Goal: Task Accomplishment & Management: Use online tool/utility

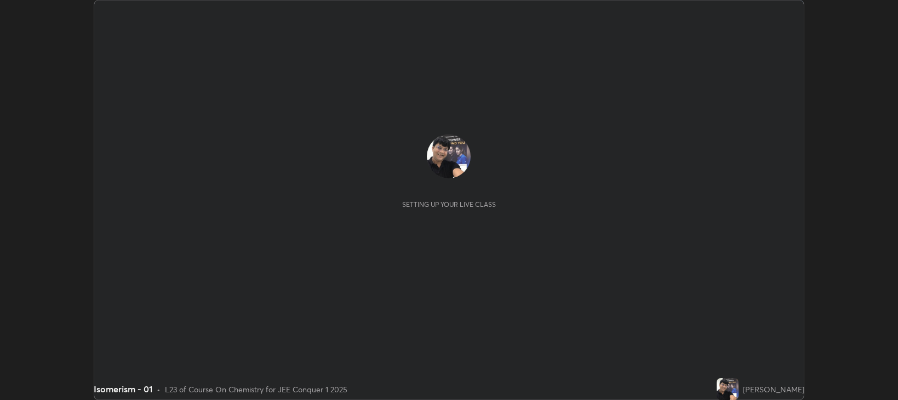
scroll to position [400, 898]
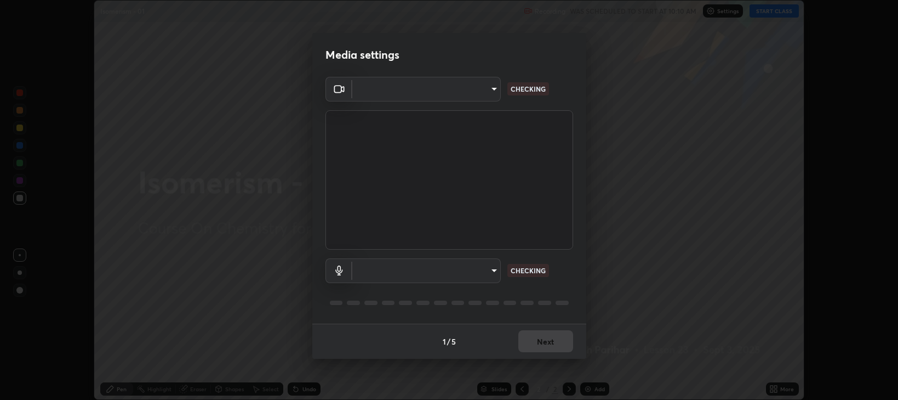
type input "97e3cd23c76f91fb91915eb68de44adfa811e639bdc8ba886a3eb3756a765973"
click at [495, 269] on body "Erase all Isomerism - 01 Recording WAS SCHEDULED TO START AT 10:10 AM Settings …" at bounding box center [449, 200] width 898 height 400
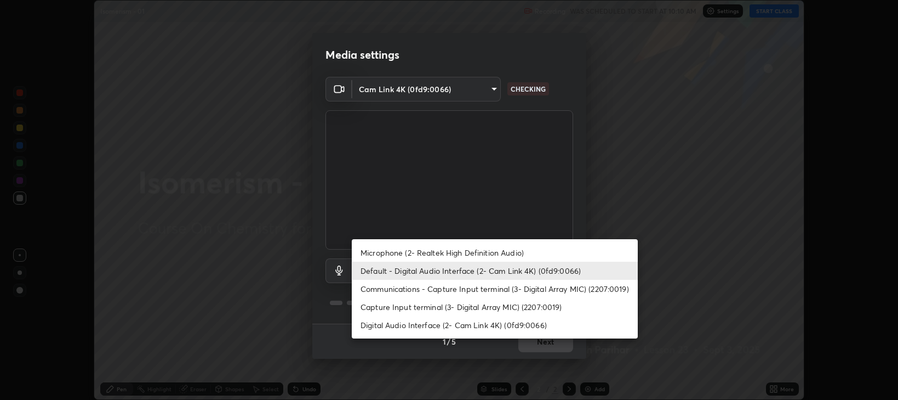
click at [488, 324] on li "Digital Audio Interface (2- Cam Link 4K) (0fd9:0066)" at bounding box center [495, 325] width 286 height 18
type input "5b43664cff991fdd14ea27f60dcc890007ba6f8e80259db6b00671d8e8d5b673"
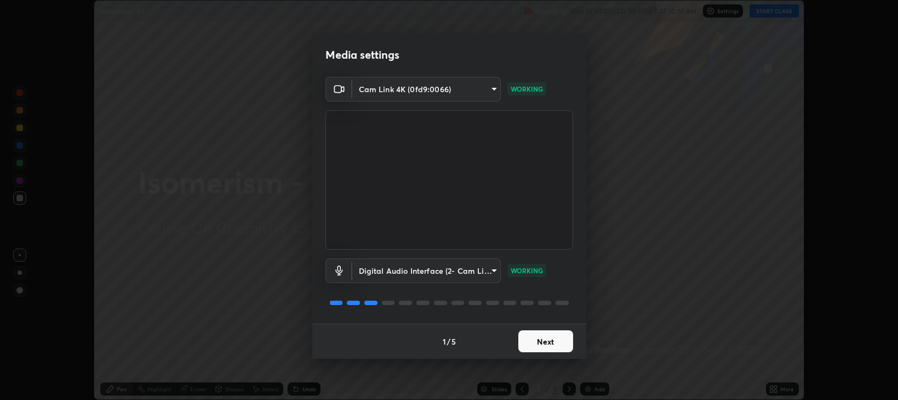
click at [544, 343] on button "Next" at bounding box center [545, 341] width 55 height 22
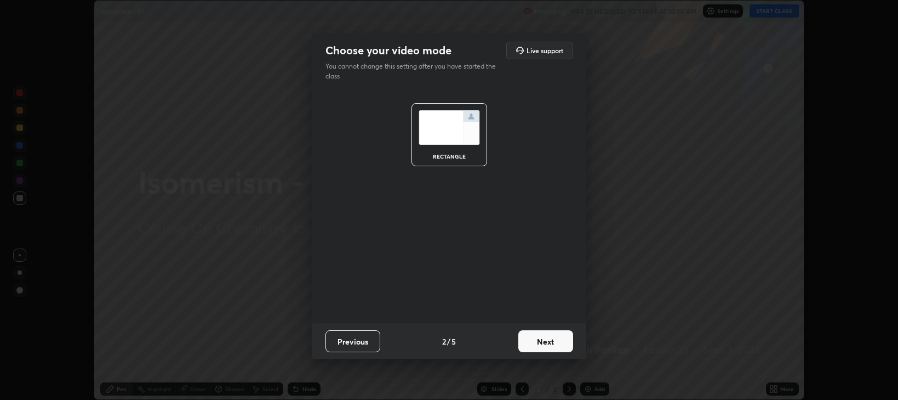
click at [545, 341] on button "Next" at bounding box center [545, 341] width 55 height 22
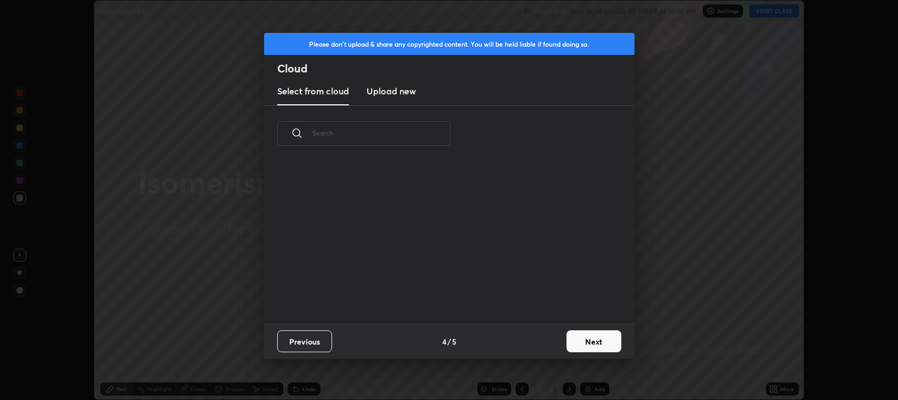
click at [595, 338] on button "Next" at bounding box center [594, 341] width 55 height 22
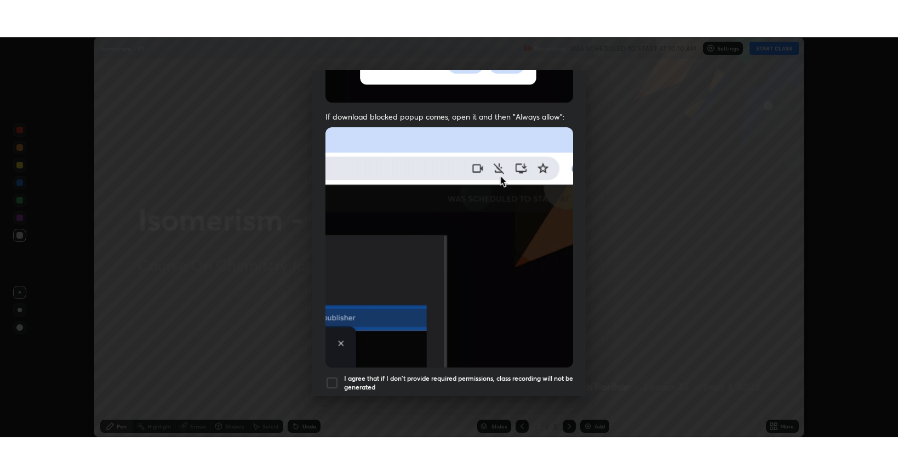
scroll to position [222, 0]
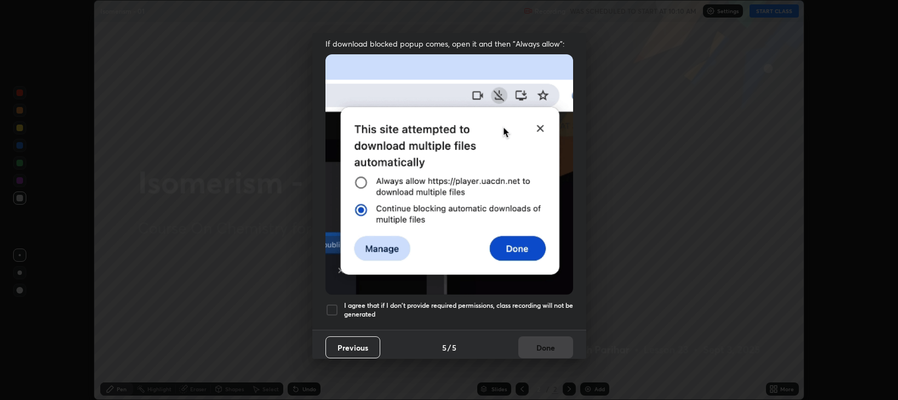
click at [335, 303] on div at bounding box center [332, 309] width 13 height 13
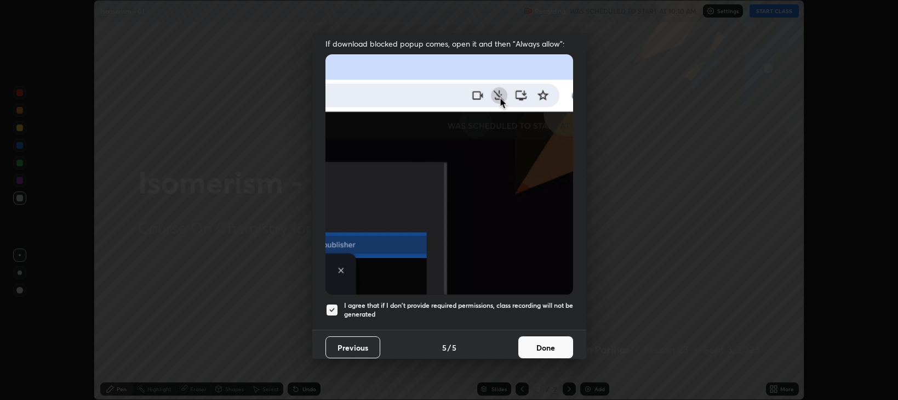
click at [537, 344] on button "Done" at bounding box center [545, 347] width 55 height 22
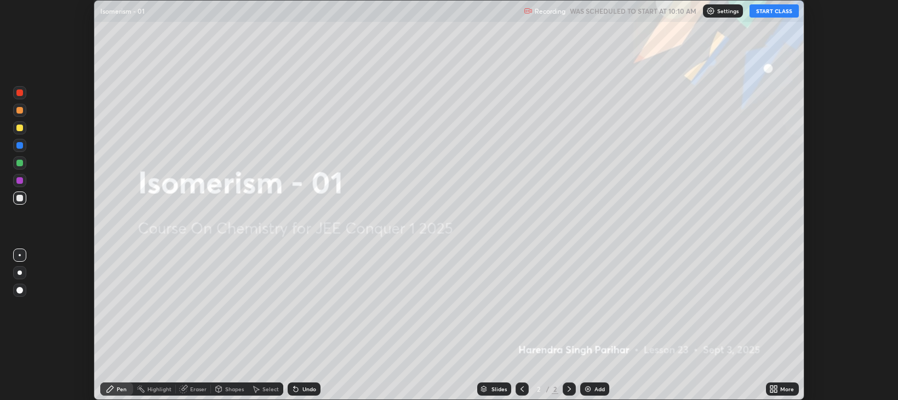
click at [765, 13] on button "START CLASS" at bounding box center [774, 10] width 49 height 13
click at [772, 386] on icon at bounding box center [772, 386] width 3 height 3
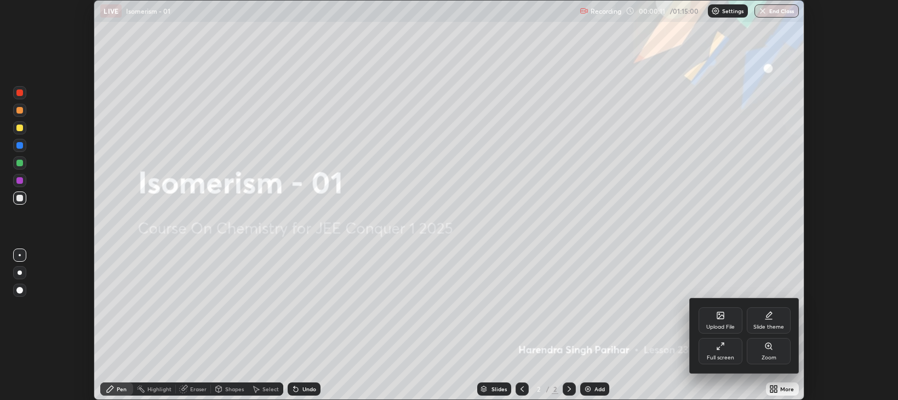
click at [722, 352] on div "Full screen" at bounding box center [721, 351] width 44 height 26
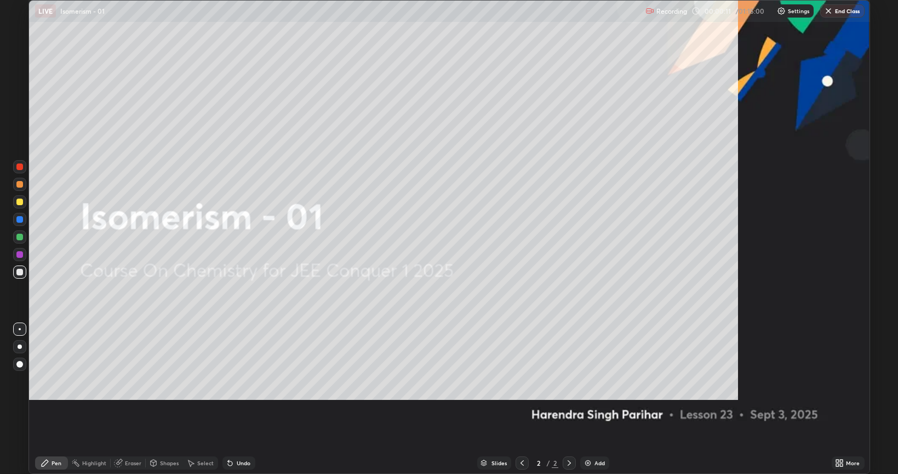
scroll to position [474, 898]
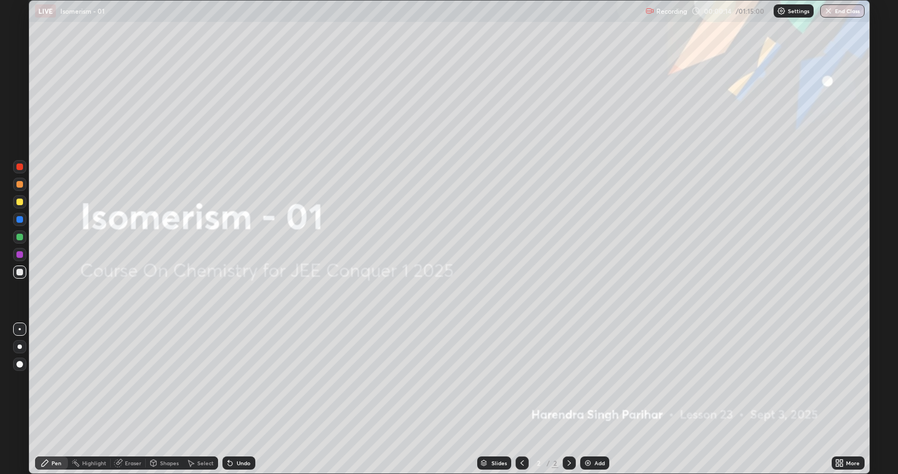
click at [589, 399] on img at bounding box center [588, 462] width 9 height 9
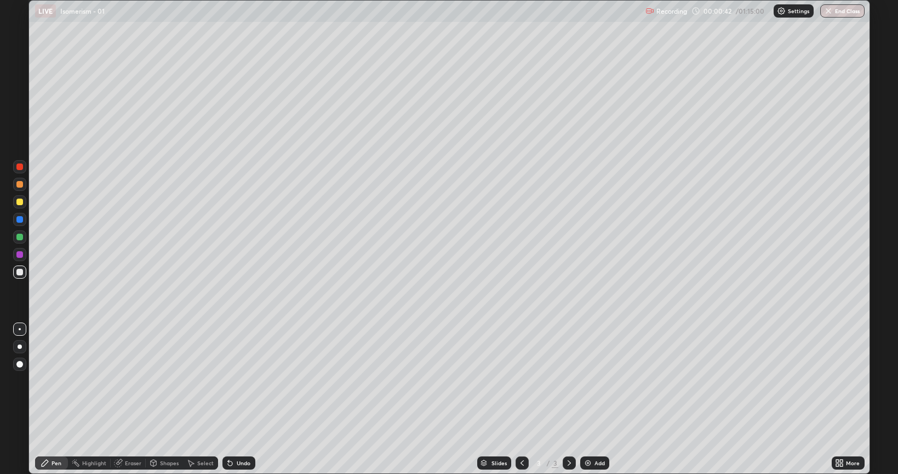
click at [19, 272] on div at bounding box center [19, 272] width 7 height 7
click at [20, 345] on div at bounding box center [20, 346] width 4 height 4
click at [19, 367] on div at bounding box center [19, 364] width 7 height 7
click at [20, 202] on div at bounding box center [19, 201] width 7 height 7
click at [22, 185] on div at bounding box center [19, 184] width 7 height 7
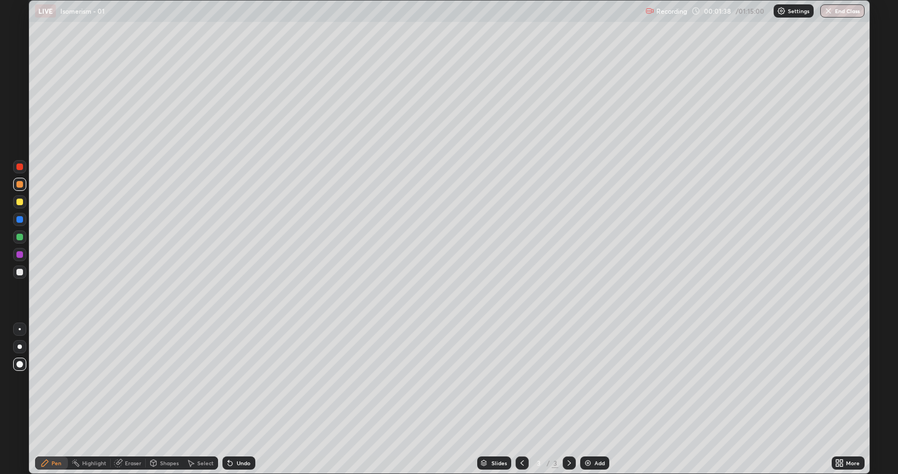
click at [19, 236] on div at bounding box center [19, 236] width 7 height 7
click at [239, 399] on div "Undo" at bounding box center [239, 462] width 33 height 13
click at [23, 276] on div at bounding box center [19, 271] width 13 height 13
click at [21, 187] on div at bounding box center [19, 184] width 7 height 7
click at [22, 276] on div at bounding box center [19, 271] width 13 height 13
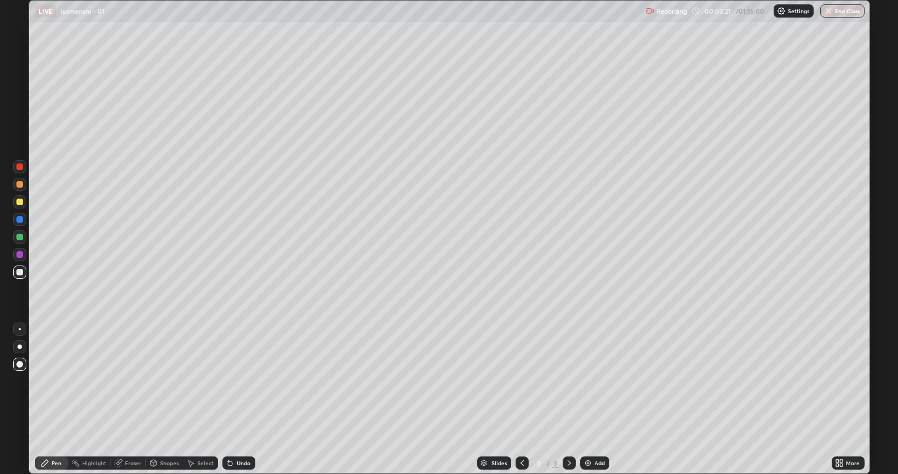
click at [586, 399] on img at bounding box center [588, 462] width 9 height 9
click at [20, 271] on div at bounding box center [19, 272] width 7 height 7
click at [21, 203] on div at bounding box center [19, 201] width 7 height 7
click at [22, 275] on div at bounding box center [19, 271] width 13 height 13
click at [26, 255] on div at bounding box center [19, 254] width 13 height 13
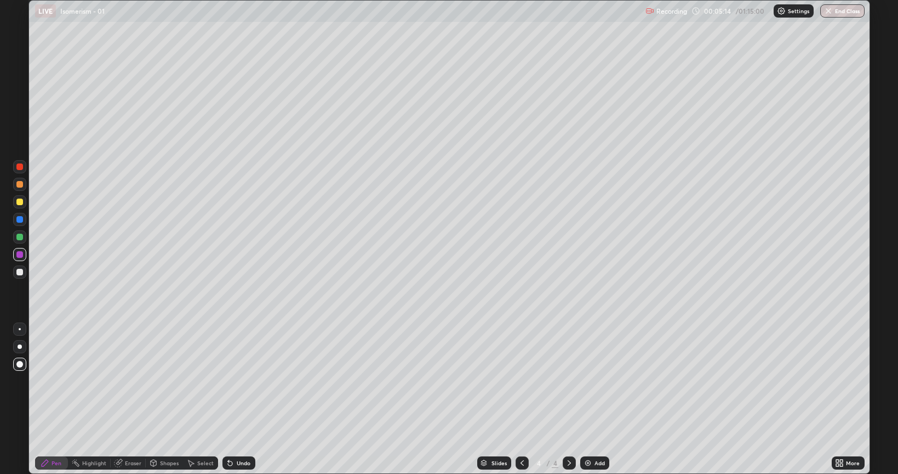
click at [20, 221] on div at bounding box center [19, 219] width 7 height 7
click at [25, 239] on div at bounding box center [19, 236] width 13 height 13
click at [25, 253] on div at bounding box center [19, 254] width 13 height 13
click at [591, 399] on img at bounding box center [588, 462] width 9 height 9
click at [20, 274] on div at bounding box center [19, 272] width 7 height 7
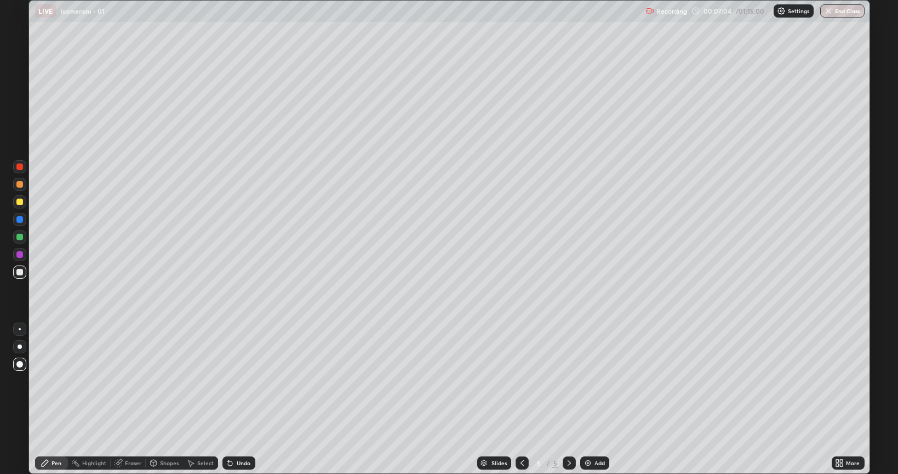
click at [226, 399] on icon at bounding box center [230, 462] width 9 height 9
click at [229, 399] on icon at bounding box center [230, 463] width 4 height 4
click at [232, 399] on icon at bounding box center [230, 462] width 9 height 9
click at [233, 399] on icon at bounding box center [230, 462] width 9 height 9
click at [231, 399] on icon at bounding box center [230, 462] width 9 height 9
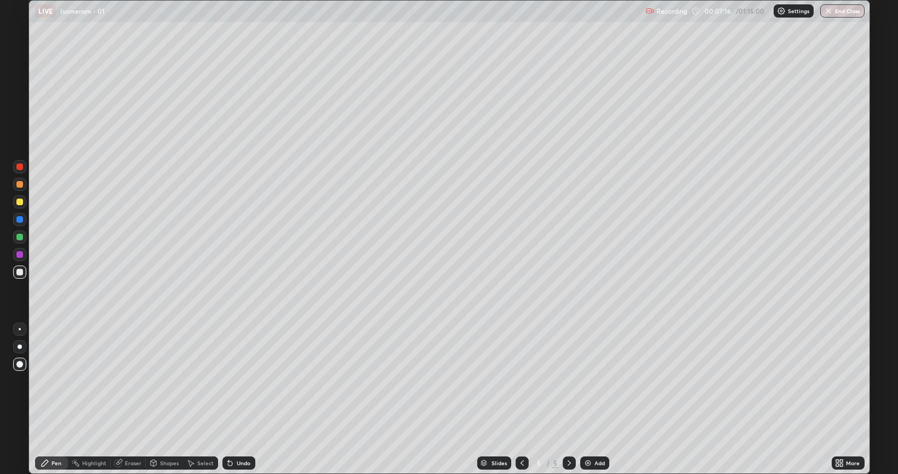
click at [164, 399] on div "Shapes" at bounding box center [169, 462] width 19 height 5
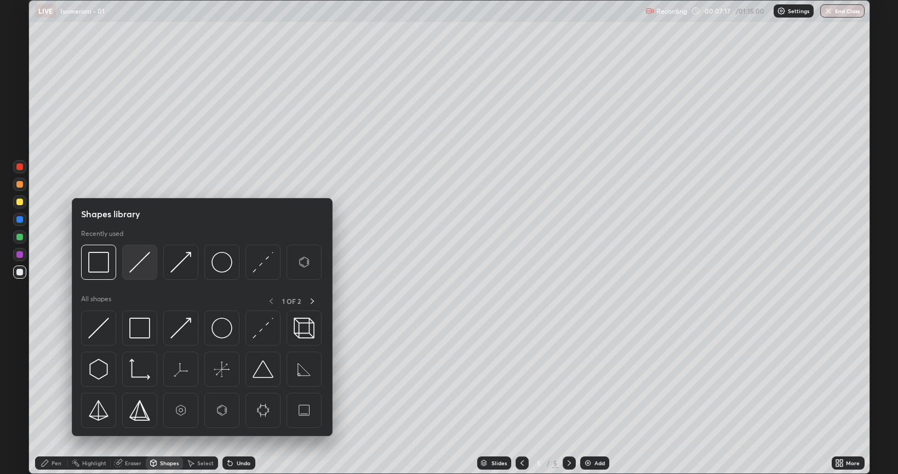
click at [139, 260] on img at bounding box center [139, 262] width 21 height 21
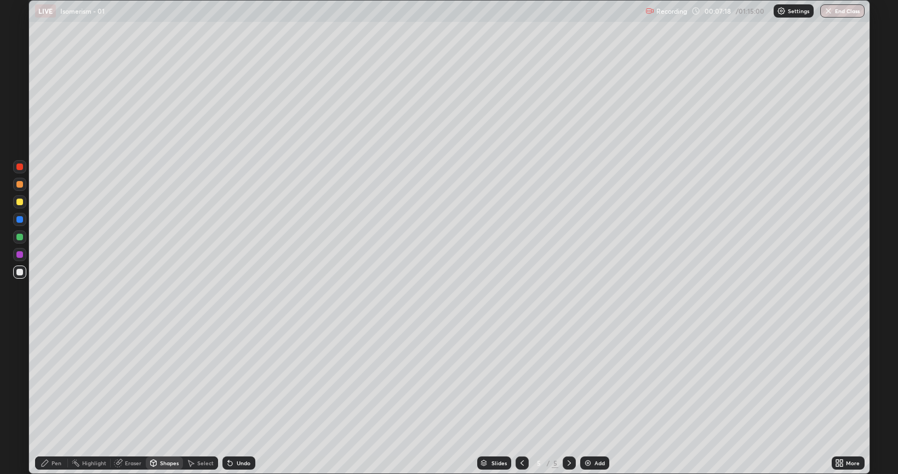
click at [19, 204] on div at bounding box center [19, 201] width 7 height 7
click at [21, 238] on div at bounding box center [19, 236] width 7 height 7
click at [57, 399] on div "Pen" at bounding box center [57, 462] width 10 height 5
click at [17, 203] on div at bounding box center [19, 201] width 7 height 7
click at [20, 258] on div at bounding box center [19, 254] width 13 height 13
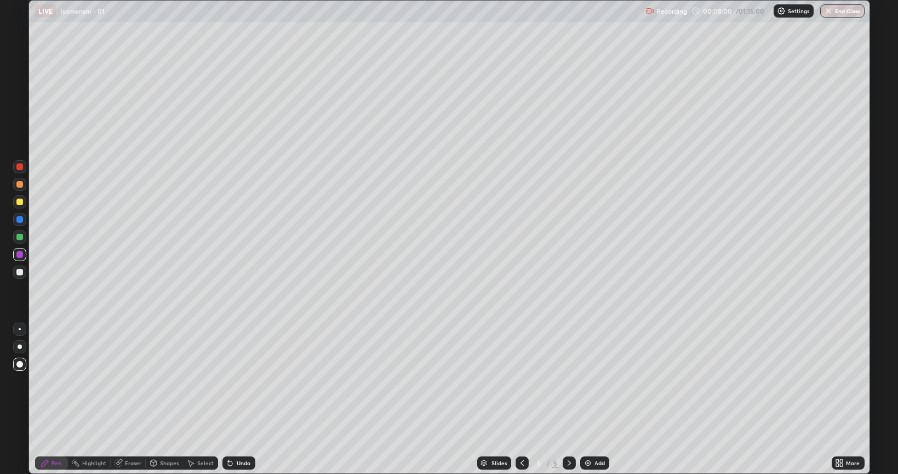
click at [17, 271] on div at bounding box center [19, 272] width 7 height 7
click at [18, 184] on div at bounding box center [19, 184] width 7 height 7
click at [20, 237] on div at bounding box center [19, 236] width 7 height 7
click at [17, 274] on div at bounding box center [19, 272] width 7 height 7
click at [20, 255] on div at bounding box center [19, 254] width 7 height 7
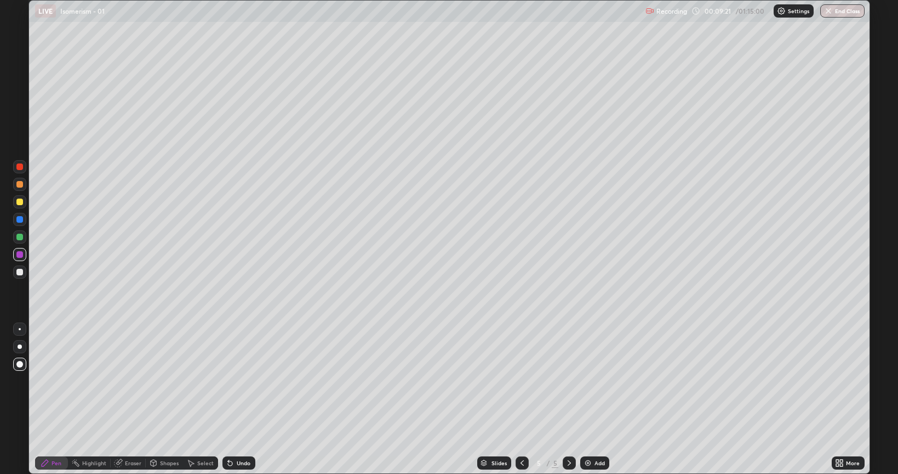
click at [19, 185] on div at bounding box center [19, 184] width 7 height 7
click at [20, 272] on div at bounding box center [19, 272] width 7 height 7
click at [18, 221] on div at bounding box center [19, 219] width 7 height 7
click at [22, 255] on div at bounding box center [19, 254] width 7 height 7
click at [168, 399] on div "Shapes" at bounding box center [169, 462] width 19 height 5
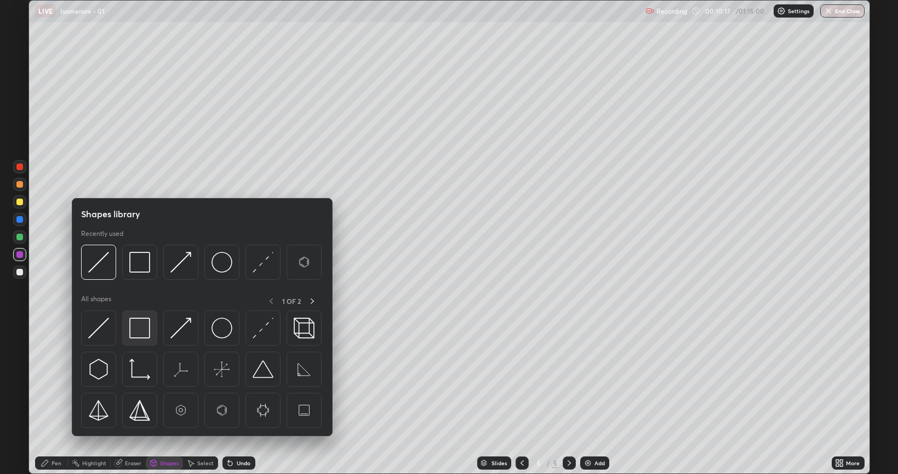
click at [145, 327] on img at bounding box center [139, 327] width 21 height 21
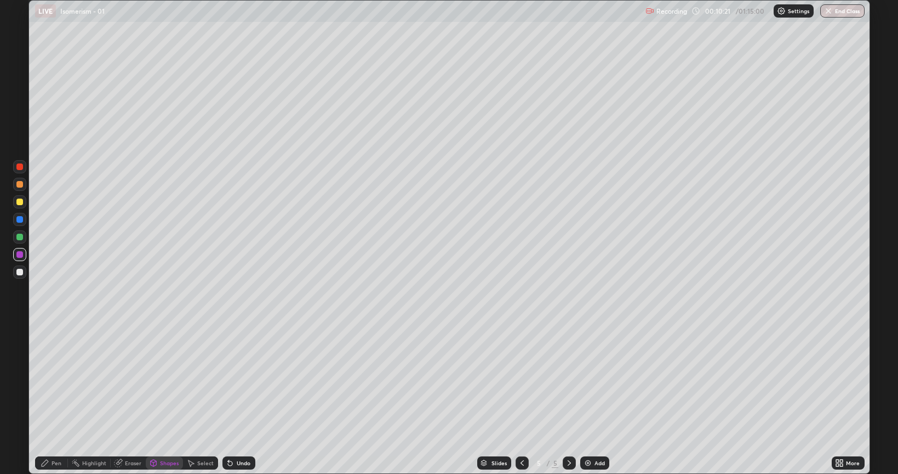
click at [54, 399] on div "Pen" at bounding box center [57, 462] width 10 height 5
click at [589, 399] on img at bounding box center [588, 462] width 9 height 9
click at [19, 271] on div at bounding box center [19, 272] width 7 height 7
click at [18, 186] on div at bounding box center [19, 184] width 7 height 7
click at [231, 399] on icon at bounding box center [230, 462] width 9 height 9
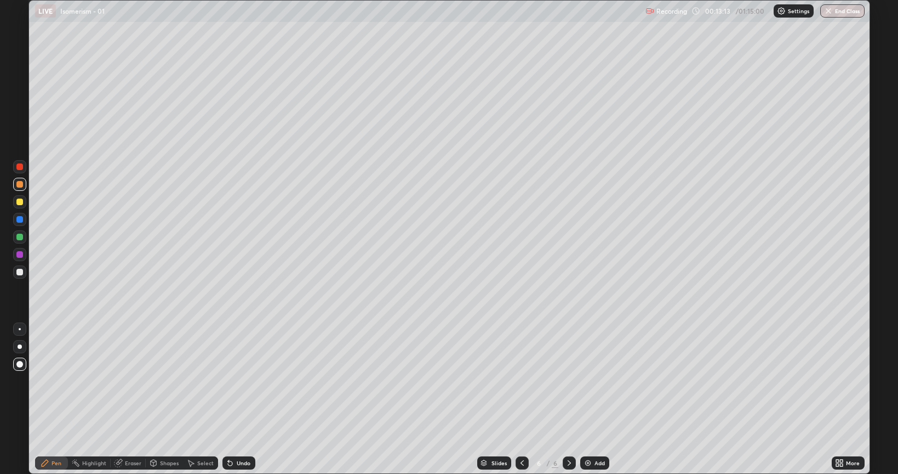
click at [18, 236] on div at bounding box center [19, 236] width 7 height 7
click at [20, 254] on div at bounding box center [19, 254] width 7 height 7
click at [22, 238] on div at bounding box center [19, 236] width 7 height 7
click at [18, 220] on div at bounding box center [19, 219] width 7 height 7
click at [19, 202] on div at bounding box center [19, 201] width 7 height 7
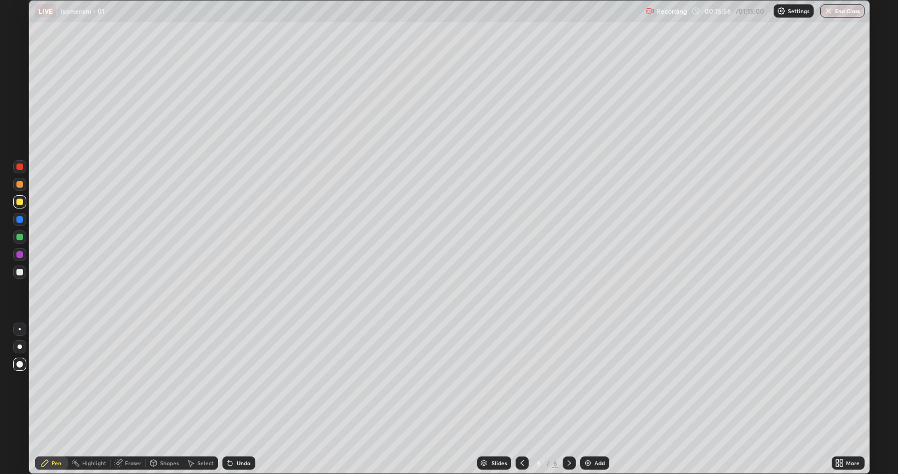
click at [17, 185] on div at bounding box center [19, 184] width 7 height 7
click at [20, 273] on div at bounding box center [19, 272] width 7 height 7
click at [166, 399] on div "Shapes" at bounding box center [169, 462] width 19 height 5
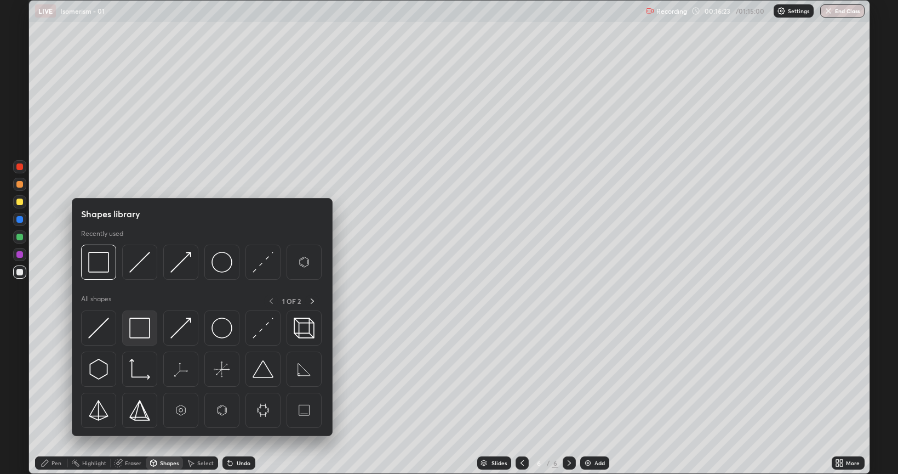
click at [140, 323] on img at bounding box center [139, 327] width 21 height 21
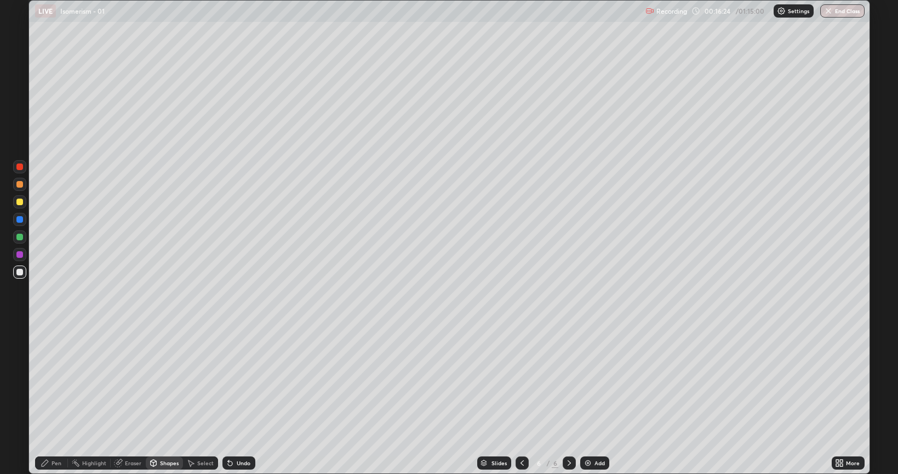
click at [17, 254] on div at bounding box center [19, 254] width 7 height 7
click at [16, 182] on div at bounding box center [19, 184] width 7 height 7
click at [18, 273] on div at bounding box center [19, 272] width 7 height 7
click at [233, 399] on div "Undo" at bounding box center [239, 462] width 33 height 13
click at [55, 399] on div "Pen" at bounding box center [57, 462] width 10 height 5
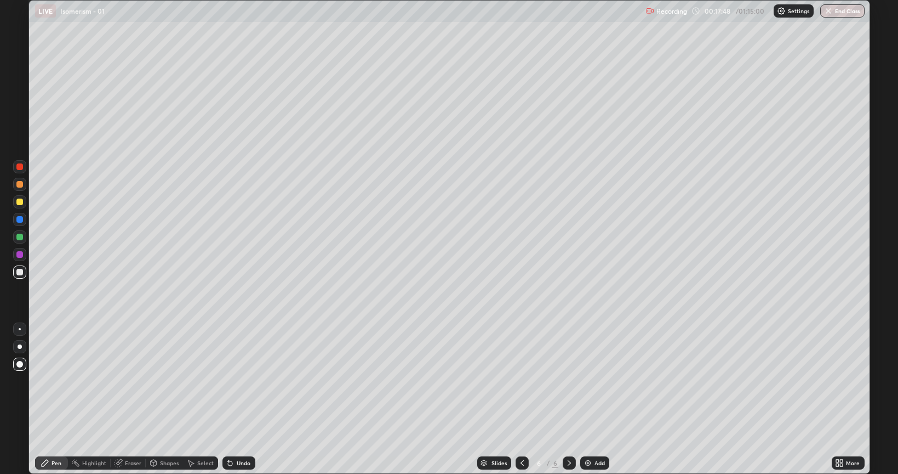
click at [20, 202] on div at bounding box center [19, 201] width 7 height 7
click at [20, 238] on div at bounding box center [19, 236] width 7 height 7
click at [20, 254] on div at bounding box center [19, 254] width 7 height 7
click at [20, 272] on div at bounding box center [19, 272] width 7 height 7
click at [22, 163] on div at bounding box center [19, 166] width 13 height 13
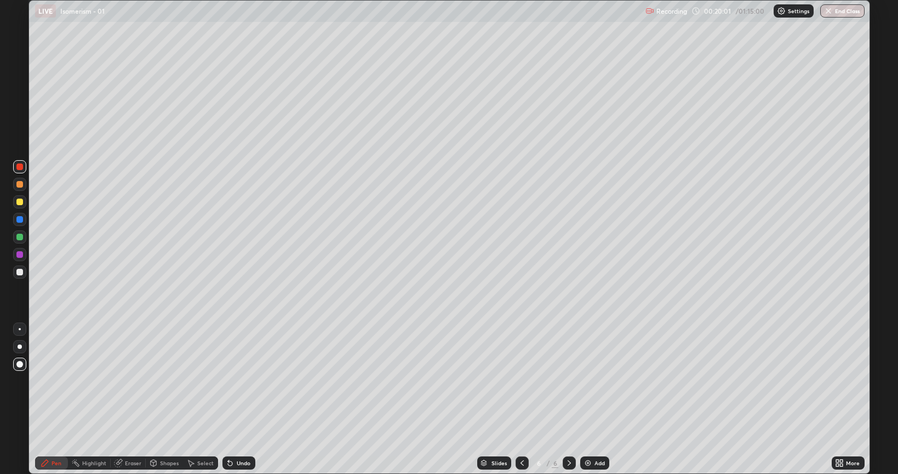
click at [18, 348] on div at bounding box center [19, 346] width 13 height 13
click at [169, 399] on div "Shapes" at bounding box center [169, 462] width 19 height 5
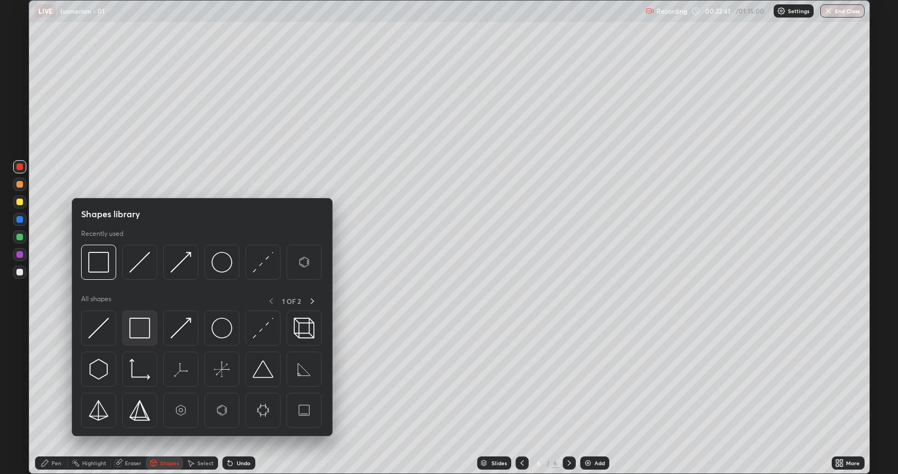
click at [138, 328] on img at bounding box center [139, 327] width 21 height 21
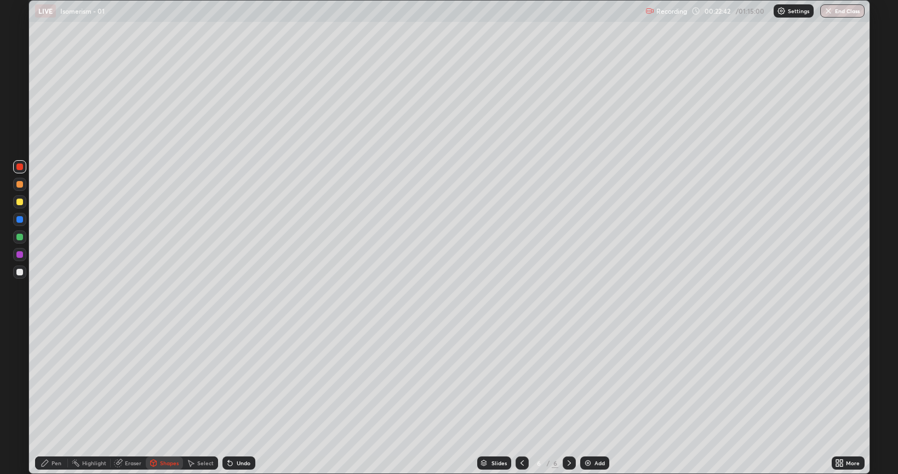
click at [18, 235] on div at bounding box center [19, 236] width 7 height 7
click at [57, 399] on div "Pen" at bounding box center [51, 462] width 33 height 13
click at [20, 186] on div at bounding box center [19, 184] width 7 height 7
click at [21, 276] on div at bounding box center [19, 271] width 13 height 13
click at [18, 200] on div at bounding box center [19, 201] width 7 height 7
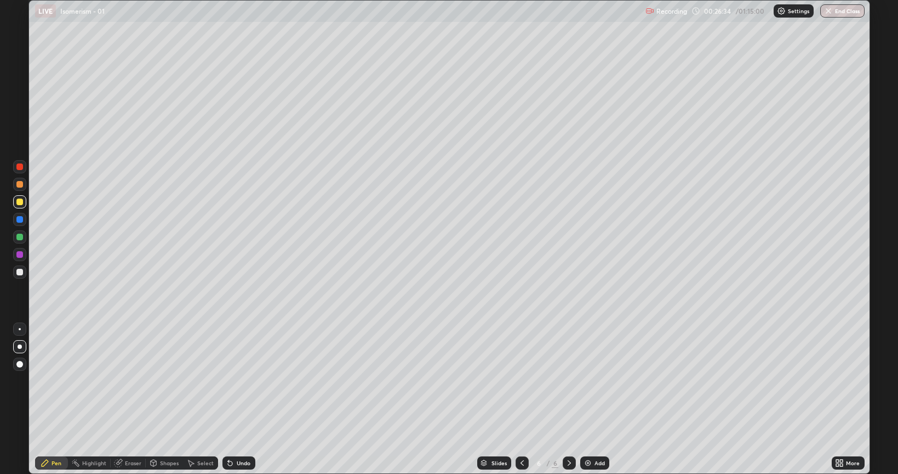
click at [589, 399] on img at bounding box center [588, 462] width 9 height 9
click at [20, 274] on div at bounding box center [19, 272] width 7 height 7
click at [21, 272] on div at bounding box center [19, 272] width 7 height 7
click at [19, 202] on div at bounding box center [19, 201] width 7 height 7
click at [229, 399] on icon at bounding box center [230, 463] width 4 height 4
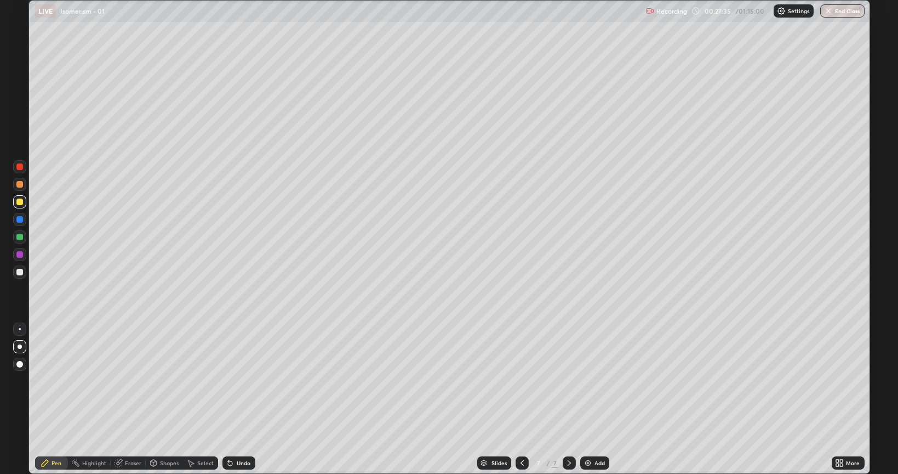
click at [228, 399] on icon at bounding box center [230, 463] width 4 height 4
click at [19, 272] on div at bounding box center [19, 272] width 7 height 7
click at [18, 237] on div at bounding box center [19, 236] width 7 height 7
click at [18, 203] on div at bounding box center [19, 201] width 7 height 7
click at [18, 238] on div at bounding box center [19, 236] width 7 height 7
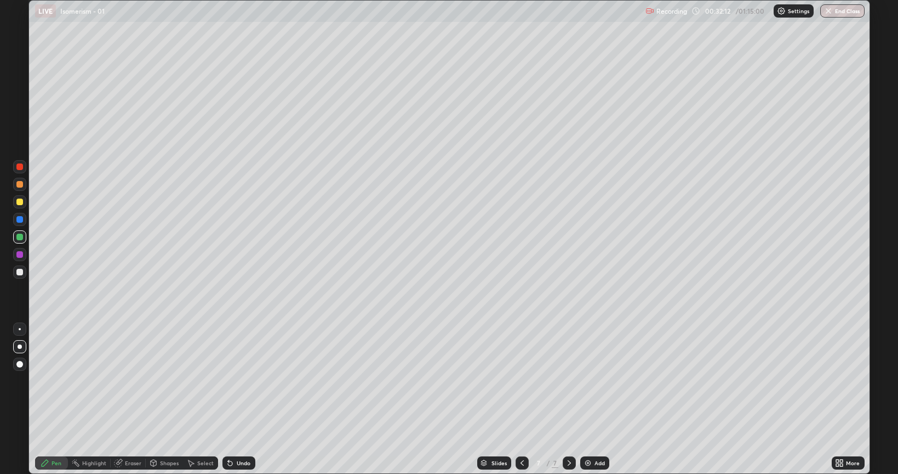
click at [21, 199] on div at bounding box center [19, 201] width 7 height 7
click at [20, 183] on div at bounding box center [19, 184] width 7 height 7
click at [587, 399] on img at bounding box center [588, 462] width 9 height 9
click at [17, 273] on div at bounding box center [19, 272] width 7 height 7
click at [18, 203] on div at bounding box center [19, 201] width 7 height 7
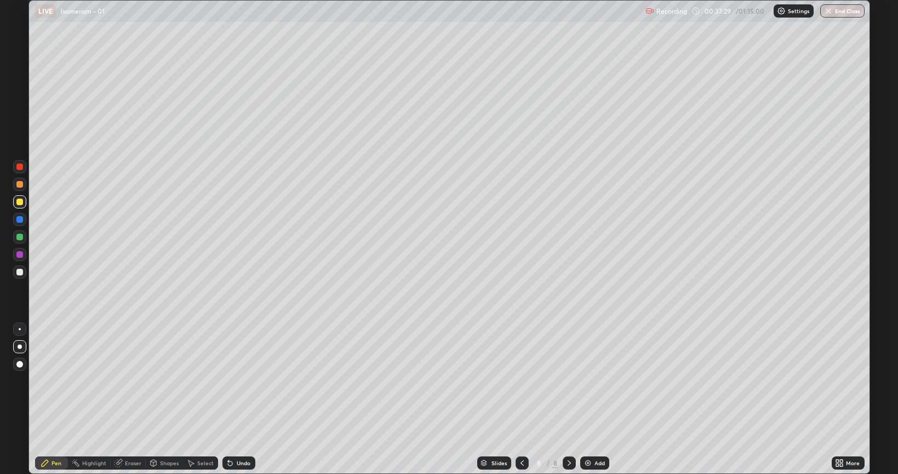
click at [21, 255] on div at bounding box center [19, 254] width 7 height 7
click at [18, 238] on div at bounding box center [19, 236] width 7 height 7
click at [19, 253] on div at bounding box center [19, 254] width 7 height 7
click at [20, 237] on div at bounding box center [19, 236] width 7 height 7
click at [19, 238] on div at bounding box center [19, 236] width 7 height 7
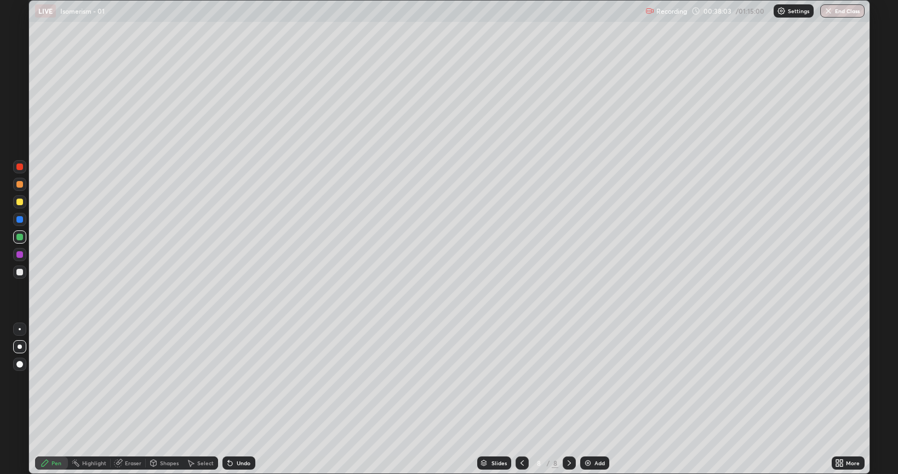
click at [19, 202] on div at bounding box center [19, 201] width 7 height 7
click at [22, 256] on div at bounding box center [19, 254] width 7 height 7
click at [521, 399] on icon at bounding box center [522, 462] width 9 height 9
click at [229, 399] on icon at bounding box center [230, 463] width 4 height 4
click at [573, 399] on div at bounding box center [569, 462] width 13 height 13
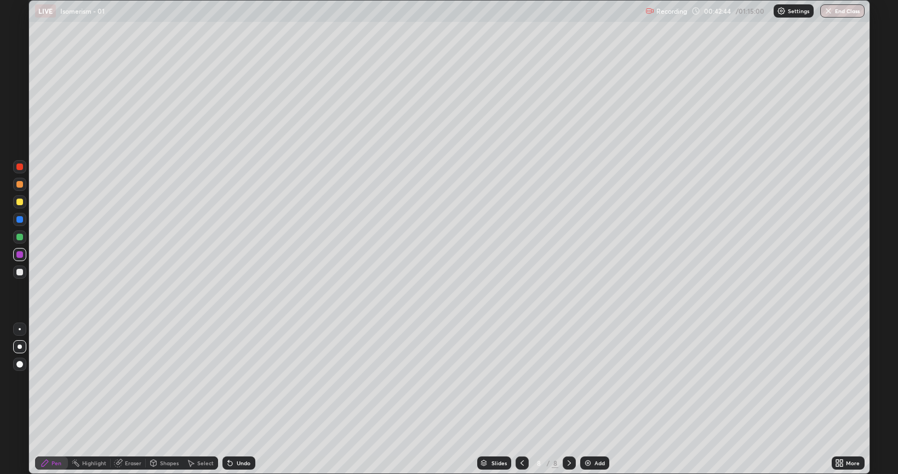
click at [586, 399] on img at bounding box center [588, 462] width 9 height 9
click at [20, 273] on div at bounding box center [19, 272] width 7 height 7
click at [18, 239] on div at bounding box center [19, 236] width 7 height 7
click at [18, 203] on div at bounding box center [19, 201] width 7 height 7
click at [20, 274] on div at bounding box center [19, 272] width 7 height 7
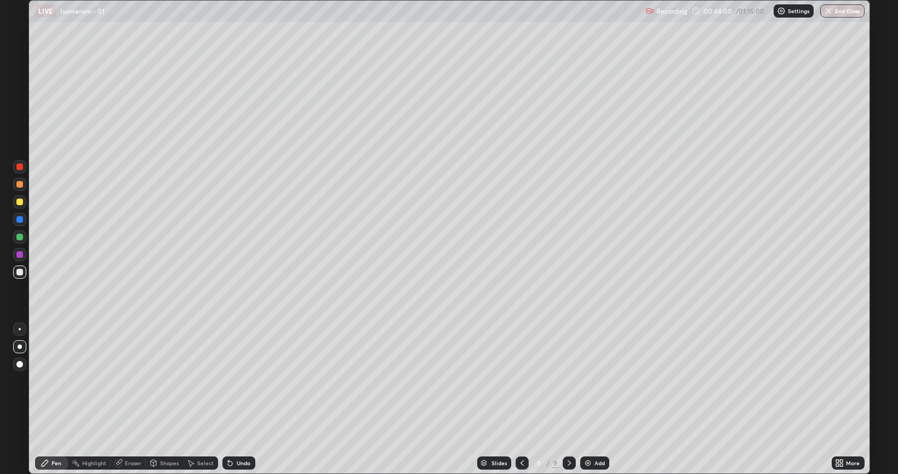
click at [19, 256] on div at bounding box center [19, 254] width 7 height 7
click at [18, 236] on div at bounding box center [19, 236] width 7 height 7
click at [17, 219] on div at bounding box center [19, 219] width 7 height 7
click at [21, 203] on div at bounding box center [19, 201] width 7 height 7
click at [20, 185] on div at bounding box center [19, 184] width 7 height 7
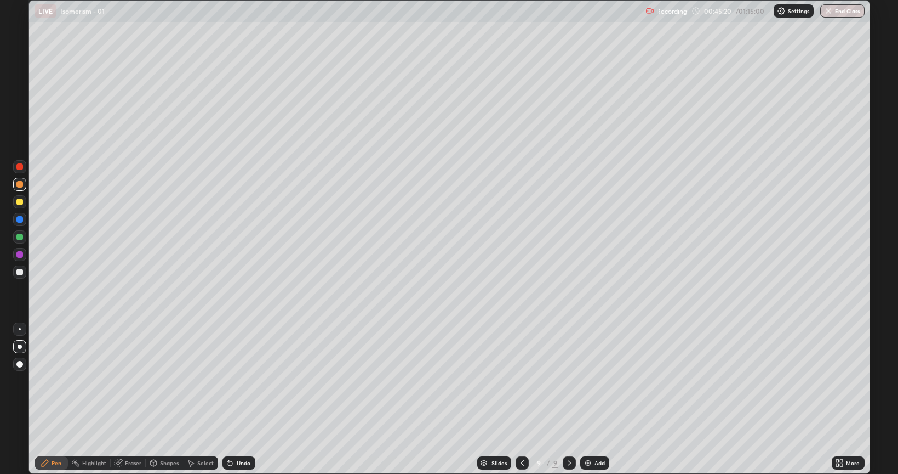
click at [131, 399] on div "Eraser" at bounding box center [133, 462] width 16 height 5
click at [58, 399] on div "Pen" at bounding box center [57, 462] width 10 height 5
click at [16, 238] on div at bounding box center [19, 236] width 13 height 13
click at [588, 399] on img at bounding box center [588, 462] width 9 height 9
click at [20, 274] on div at bounding box center [19, 272] width 7 height 7
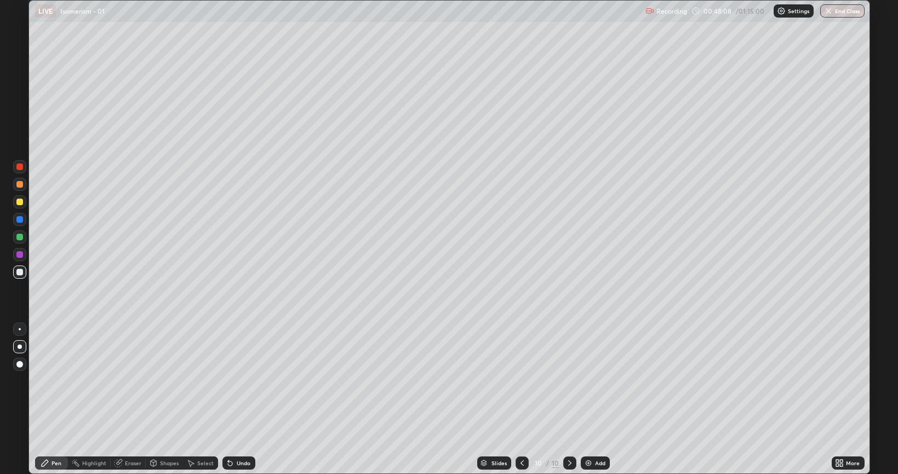
click at [19, 202] on div at bounding box center [19, 201] width 7 height 7
click at [21, 238] on div at bounding box center [19, 236] width 7 height 7
click at [14, 238] on div at bounding box center [19, 236] width 13 height 13
click at [20, 184] on div at bounding box center [19, 184] width 7 height 7
click at [18, 238] on div at bounding box center [19, 236] width 7 height 7
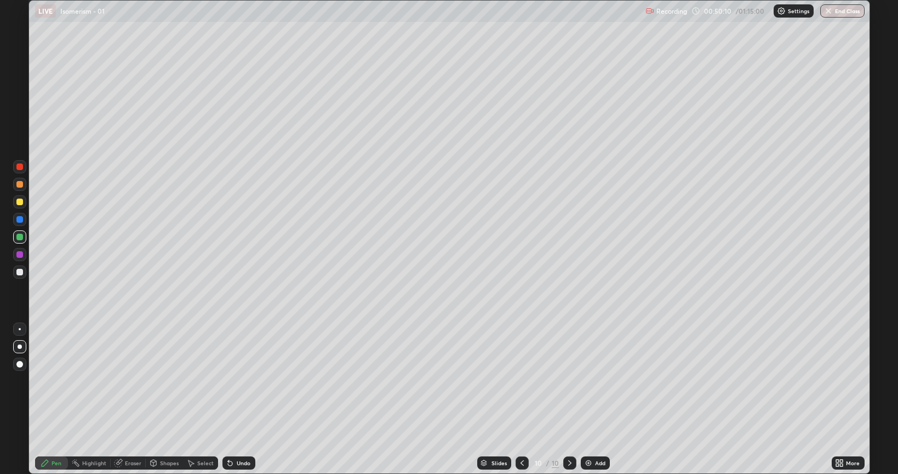
click at [18, 181] on div at bounding box center [19, 184] width 7 height 7
click at [874, 399] on div "Setting up your live class" at bounding box center [449, 237] width 898 height 474
click at [18, 236] on div at bounding box center [19, 236] width 7 height 7
click at [18, 255] on div at bounding box center [19, 254] width 7 height 7
click at [88, 399] on div "Highlight" at bounding box center [94, 462] width 24 height 5
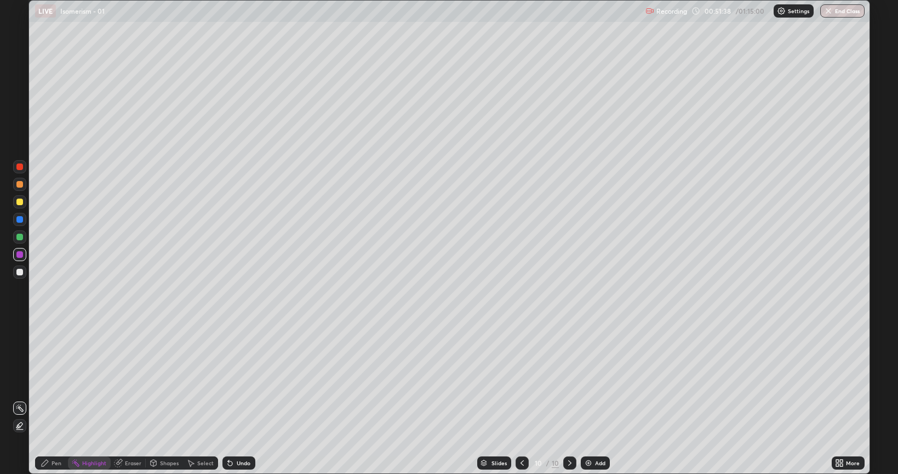
click at [20, 399] on icon at bounding box center [19, 424] width 5 height 5
click at [18, 201] on div at bounding box center [19, 201] width 7 height 7
click at [60, 399] on div "Pen" at bounding box center [57, 462] width 10 height 5
click at [17, 274] on div at bounding box center [19, 272] width 7 height 7
click at [584, 399] on img at bounding box center [588, 462] width 9 height 9
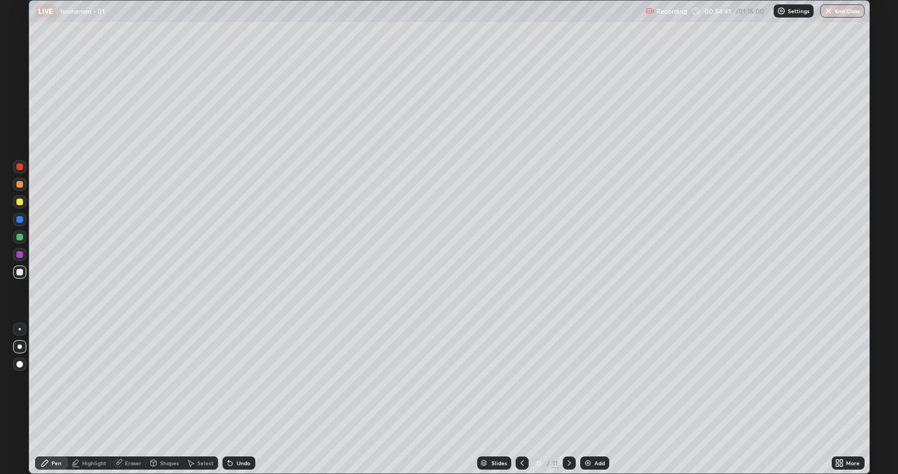
click at [18, 272] on div at bounding box center [19, 272] width 7 height 7
click at [22, 186] on div at bounding box center [19, 184] width 7 height 7
click at [20, 201] on div at bounding box center [19, 201] width 7 height 7
click at [19, 186] on div at bounding box center [19, 184] width 7 height 7
click at [19, 236] on div at bounding box center [19, 236] width 7 height 7
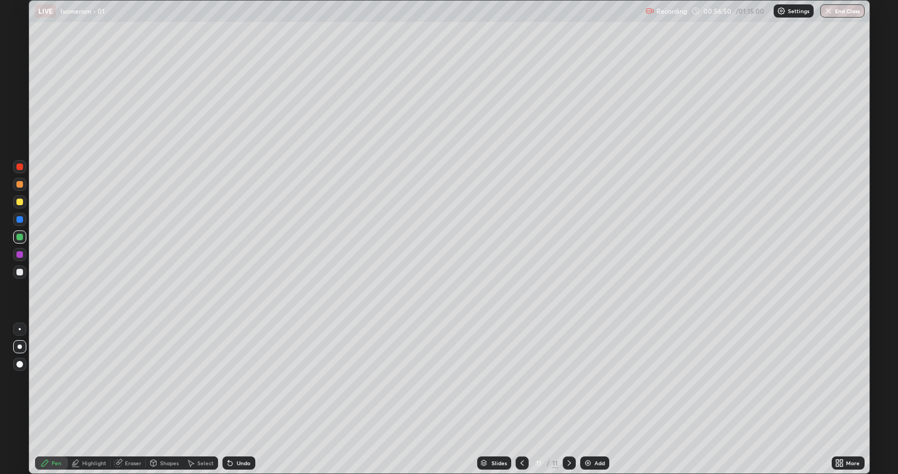
click at [21, 202] on div at bounding box center [19, 201] width 7 height 7
click at [18, 236] on div at bounding box center [19, 236] width 7 height 7
click at [20, 272] on div at bounding box center [19, 272] width 7 height 7
click at [19, 254] on div at bounding box center [19, 254] width 7 height 7
click at [18, 272] on div at bounding box center [19, 272] width 7 height 7
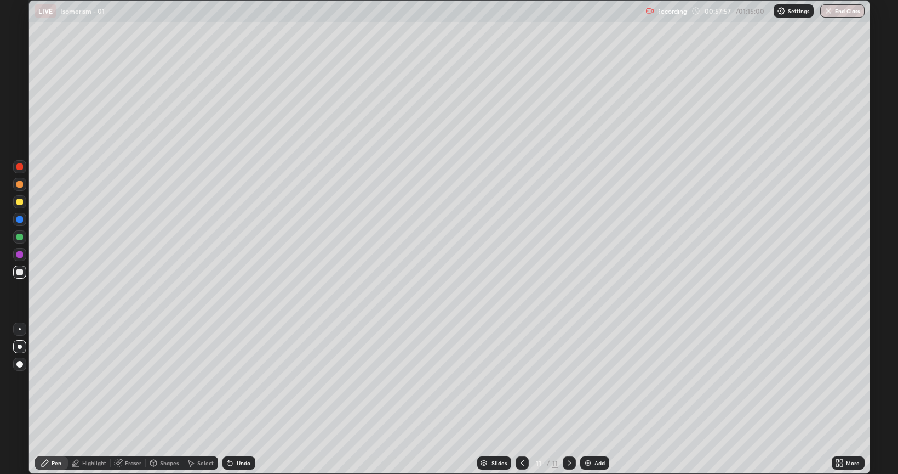
click at [18, 199] on div at bounding box center [19, 201] width 7 height 7
click at [20, 237] on div at bounding box center [19, 236] width 7 height 7
click at [19, 183] on div at bounding box center [19, 184] width 7 height 7
click at [588, 399] on img at bounding box center [588, 462] width 9 height 9
click at [18, 270] on div at bounding box center [19, 272] width 7 height 7
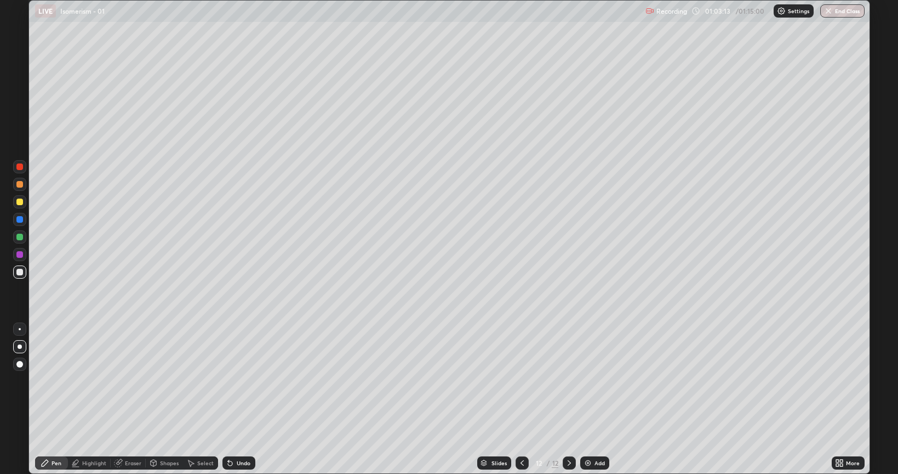
click at [18, 204] on div at bounding box center [19, 201] width 7 height 7
click at [16, 238] on div at bounding box center [19, 236] width 7 height 7
click at [20, 256] on div at bounding box center [19, 254] width 7 height 7
click at [95, 399] on div "Highlight" at bounding box center [94, 462] width 24 height 5
click at [19, 167] on div at bounding box center [19, 166] width 7 height 7
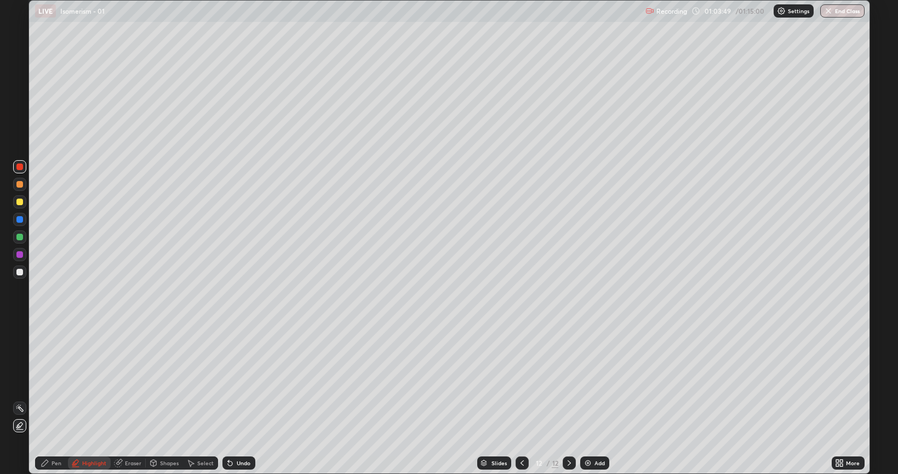
click at [21, 399] on icon at bounding box center [19, 425] width 9 height 9
click at [18, 237] on div at bounding box center [19, 236] width 7 height 7
click at [20, 181] on div at bounding box center [19, 184] width 7 height 7
click at [55, 399] on div "Pen" at bounding box center [57, 462] width 10 height 5
click at [589, 399] on img at bounding box center [588, 462] width 9 height 9
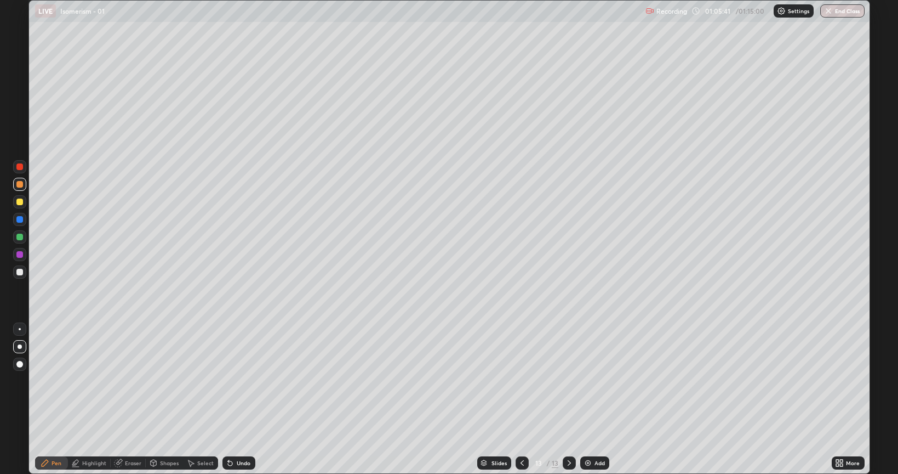
click at [22, 273] on div at bounding box center [19, 272] width 7 height 7
click at [20, 203] on div at bounding box center [19, 201] width 7 height 7
click at [16, 238] on div at bounding box center [19, 236] width 7 height 7
click at [14, 202] on div at bounding box center [19, 201] width 13 height 13
click at [18, 253] on div at bounding box center [19, 254] width 7 height 7
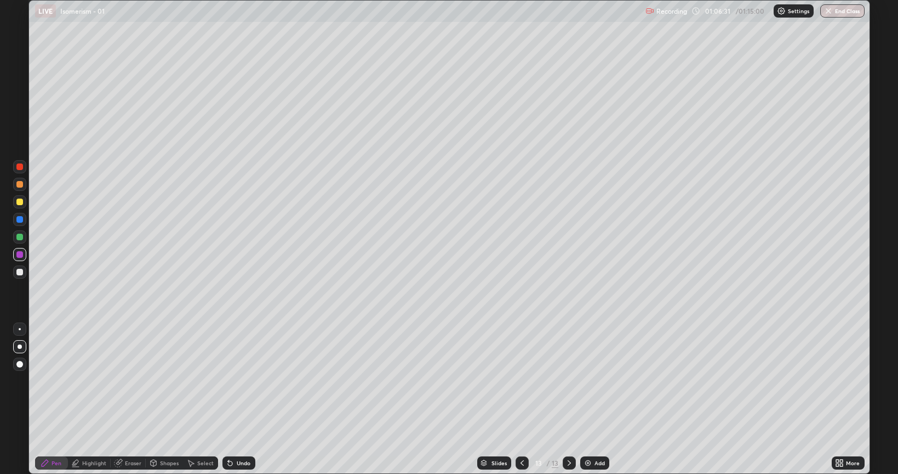
click at [19, 168] on div at bounding box center [19, 166] width 7 height 7
click at [86, 399] on div "Highlight" at bounding box center [94, 462] width 24 height 5
click at [19, 399] on icon at bounding box center [19, 426] width 2 height 2
click at [20, 273] on div at bounding box center [19, 272] width 7 height 7
click at [59, 399] on div "Pen" at bounding box center [57, 462] width 10 height 5
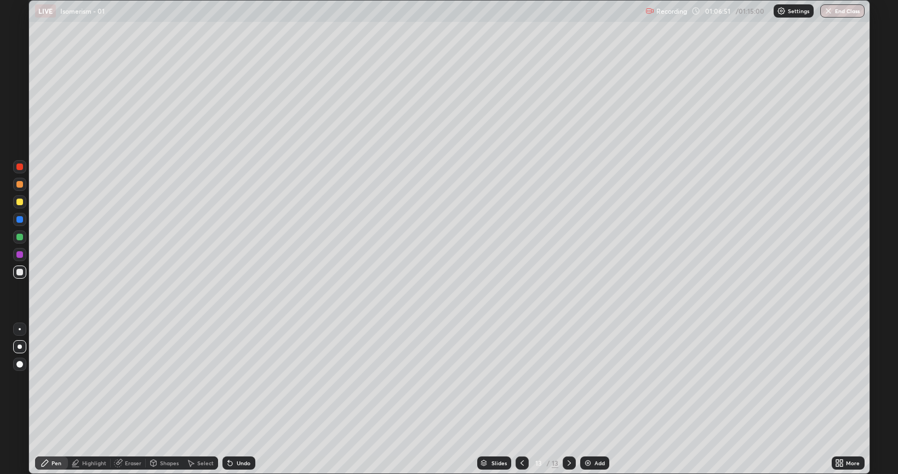
click at [21, 236] on div at bounding box center [19, 236] width 7 height 7
click at [21, 271] on div at bounding box center [19, 272] width 7 height 7
click at [20, 220] on div at bounding box center [19, 219] width 7 height 7
click at [17, 185] on div at bounding box center [19, 184] width 7 height 7
click at [589, 399] on img at bounding box center [588, 462] width 9 height 9
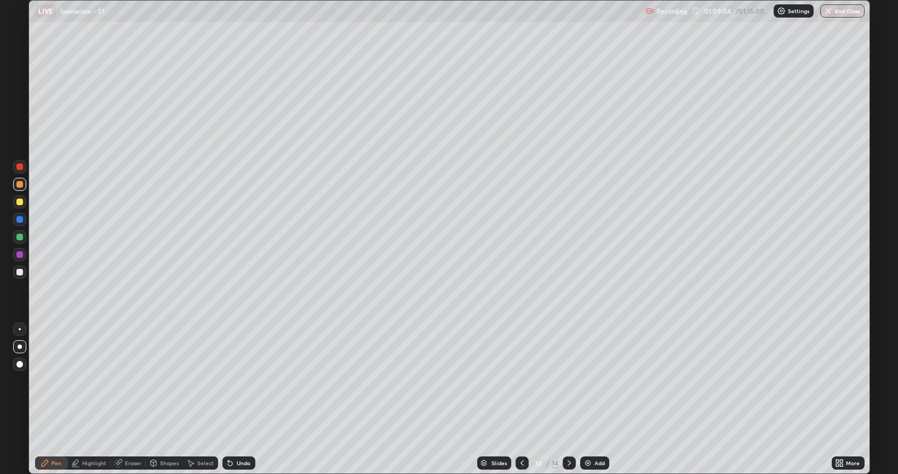
click at [20, 274] on div at bounding box center [19, 272] width 7 height 7
click at [18, 234] on div at bounding box center [19, 236] width 7 height 7
click at [17, 200] on div at bounding box center [19, 201] width 7 height 7
click at [22, 184] on div at bounding box center [19, 184] width 7 height 7
click at [20, 236] on div at bounding box center [19, 236] width 7 height 7
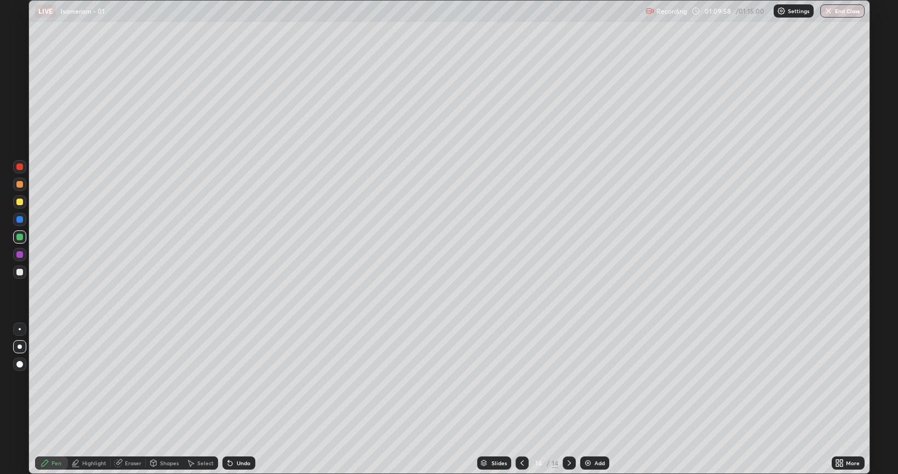
click at [21, 204] on div at bounding box center [19, 201] width 7 height 7
click at [22, 255] on div at bounding box center [19, 254] width 7 height 7
click at [18, 272] on div at bounding box center [19, 272] width 7 height 7
click at [520, 399] on icon at bounding box center [522, 462] width 9 height 9
click at [521, 399] on icon at bounding box center [522, 462] width 9 height 9
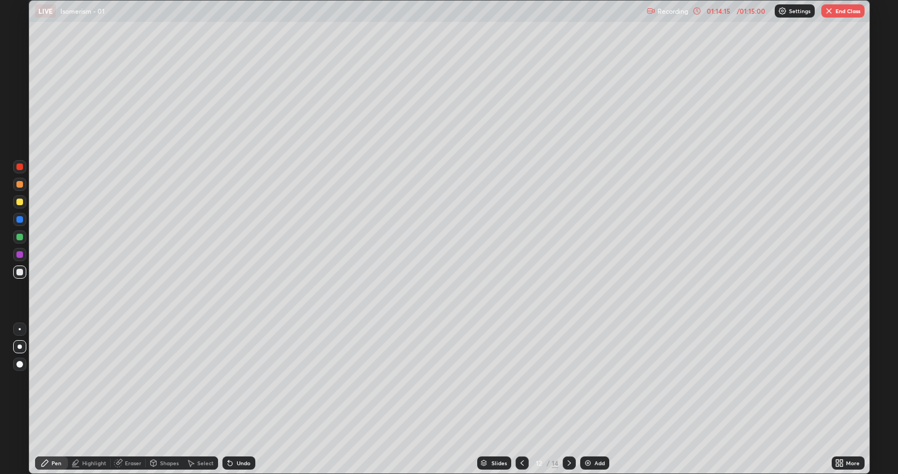
click at [846, 9] on button "End Class" at bounding box center [843, 10] width 43 height 13
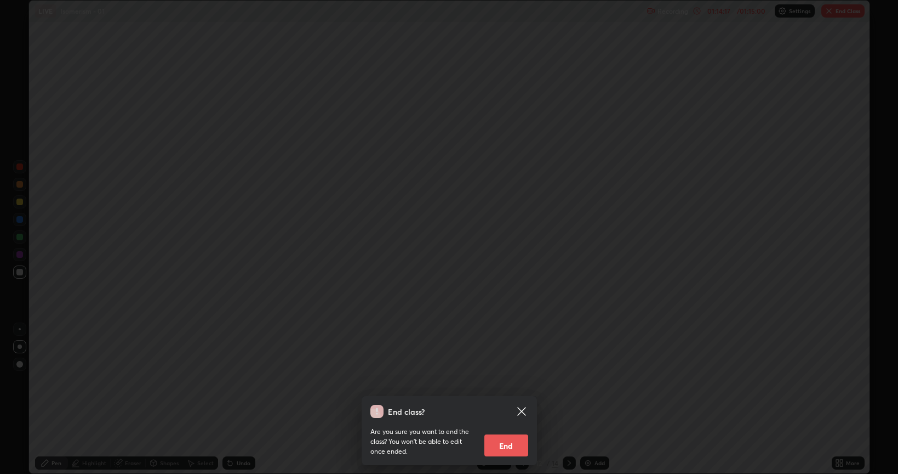
click at [508, 399] on button "End" at bounding box center [506, 445] width 44 height 22
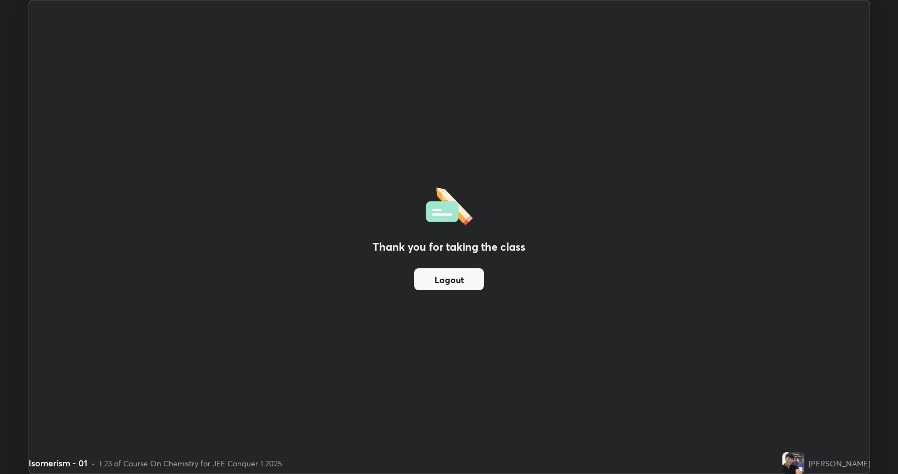
click at [516, 399] on div at bounding box center [522, 463] width 13 height 22
click at [464, 281] on button "Logout" at bounding box center [449, 279] width 70 height 22
click at [461, 284] on button "Logout" at bounding box center [449, 279] width 70 height 22
